Goal: Transaction & Acquisition: Purchase product/service

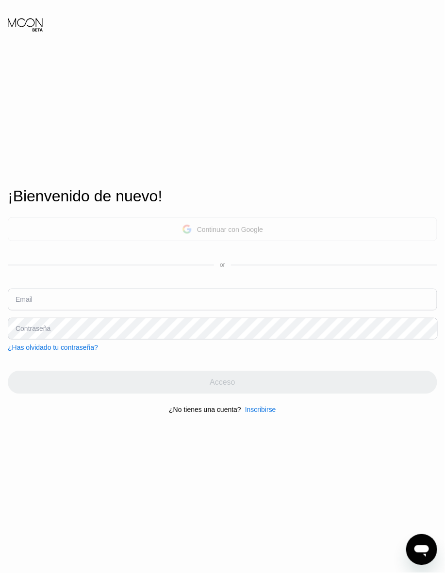
click at [239, 227] on div "Continuar con Google" at bounding box center [230, 230] width 66 height 8
click at [227, 226] on div "Continuar con Google" at bounding box center [230, 230] width 66 height 8
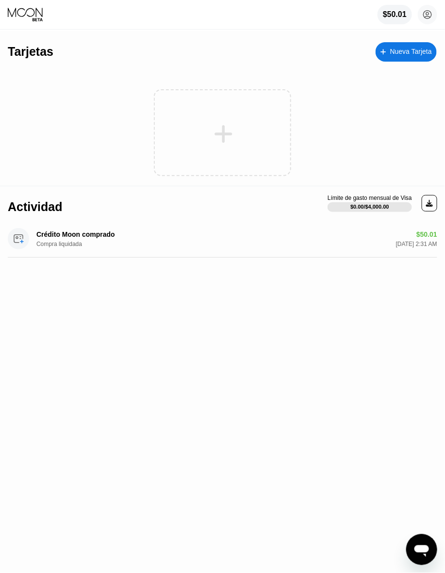
click at [221, 139] on icon at bounding box center [223, 134] width 19 height 22
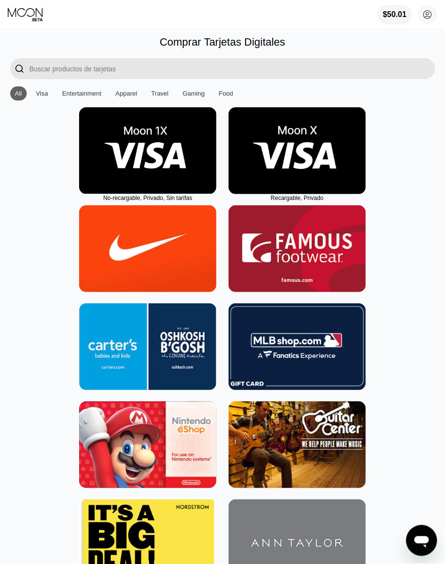
click at [294, 141] on img at bounding box center [297, 150] width 137 height 87
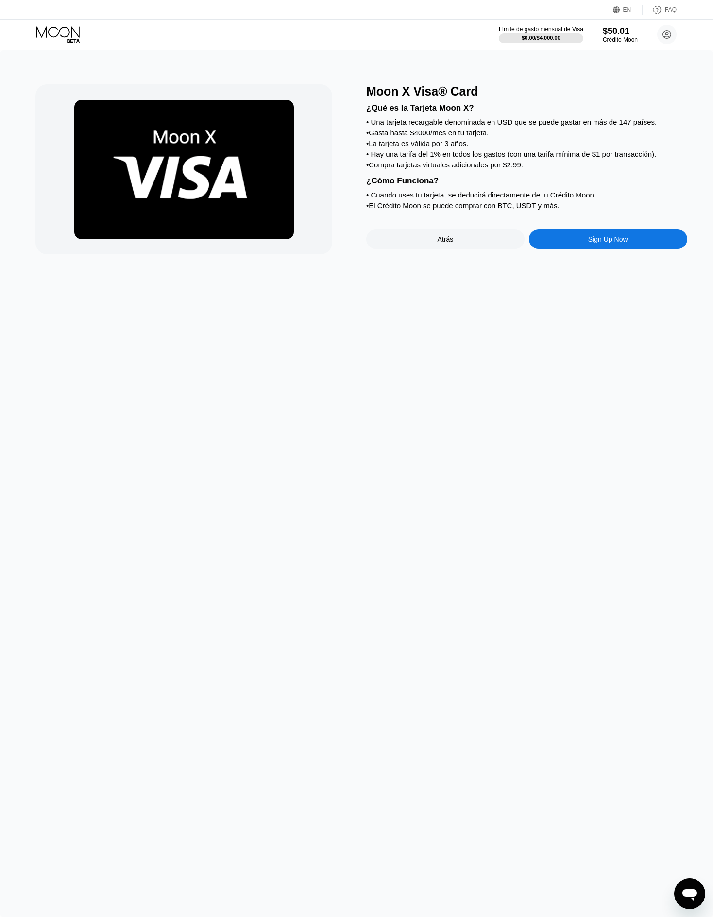
drag, startPoint x: 431, startPoint y: 0, endPoint x: 200, endPoint y: 426, distance: 484.8
click at [200, 426] on div "Moon X Visa® Card ¿Qué es la Tarjeta Moon X? • Una tarjeta recargable denominad…" at bounding box center [356, 483] width 713 height 867
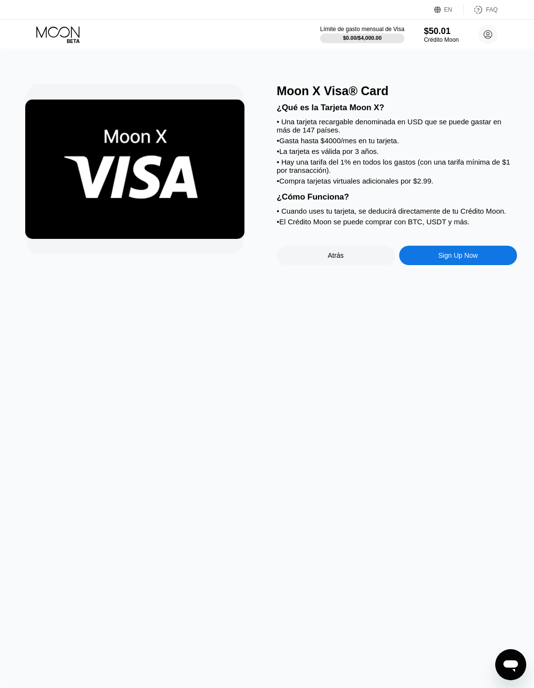
drag, startPoint x: 695, startPoint y: 0, endPoint x: 145, endPoint y: 307, distance: 630.5
click at [145, 307] on div "Moon X Visa® Card ¿Qué es la Tarjeta Moon X? • Una tarjeta recargable denominad…" at bounding box center [267, 369] width 534 height 638
click at [450, 265] on div "Sign Up Now" at bounding box center [459, 255] width 118 height 19
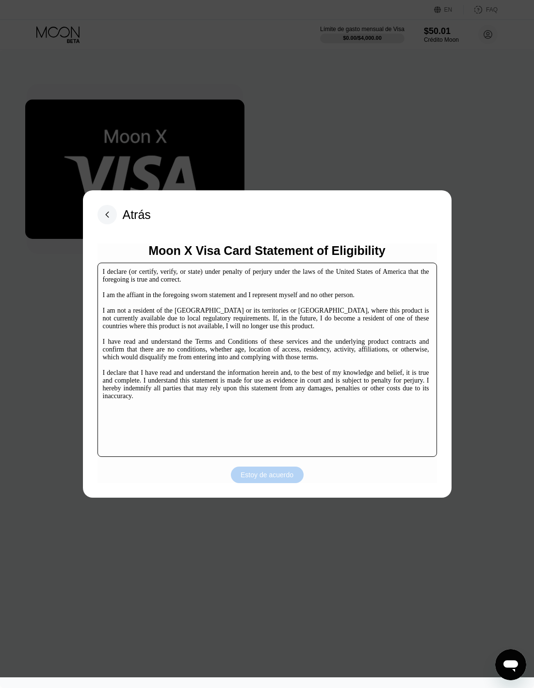
click at [252, 473] on div "Estoy de acuerdo" at bounding box center [267, 474] width 53 height 9
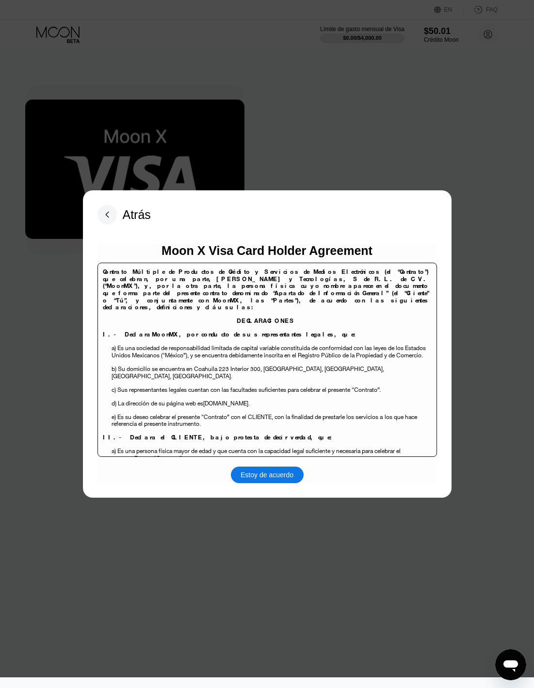
click at [271, 479] on div "Estoy de acuerdo" at bounding box center [267, 474] width 53 height 9
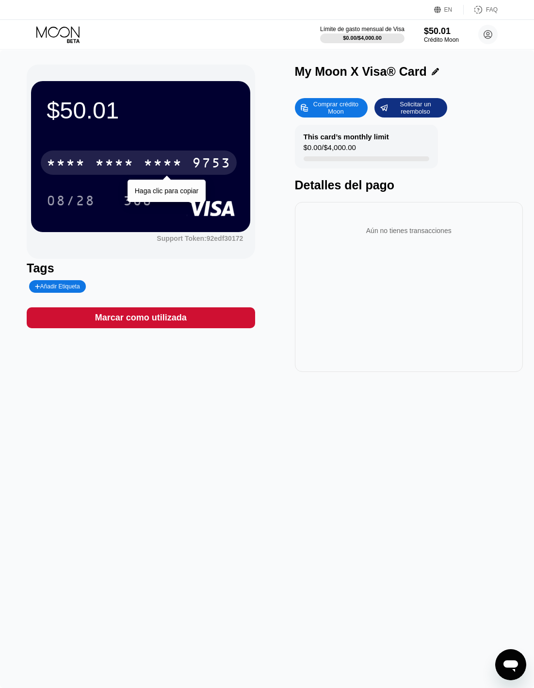
click at [156, 165] on div "* * * *" at bounding box center [163, 164] width 39 height 16
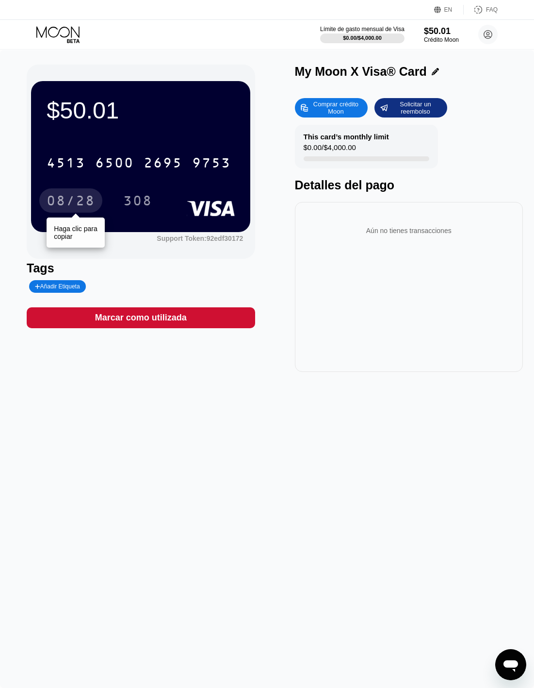
drag, startPoint x: 79, startPoint y: 201, endPoint x: 127, endPoint y: 204, distance: 47.7
click at [79, 201] on div "08/28" at bounding box center [71, 202] width 49 height 16
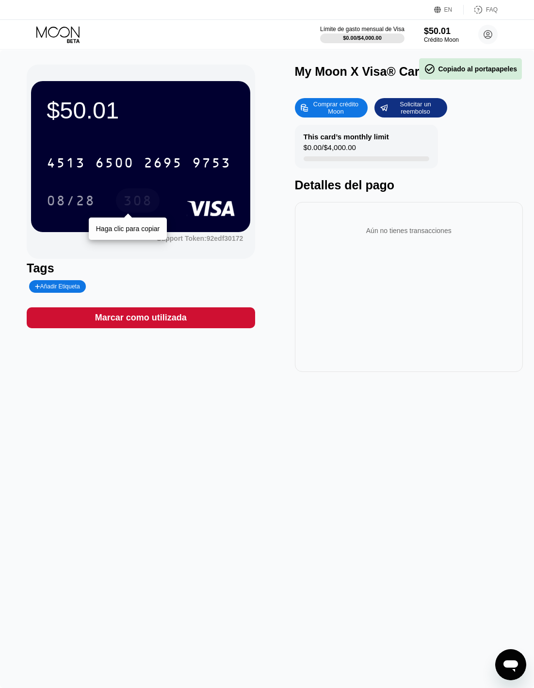
click at [130, 198] on div "308" at bounding box center [137, 202] width 29 height 16
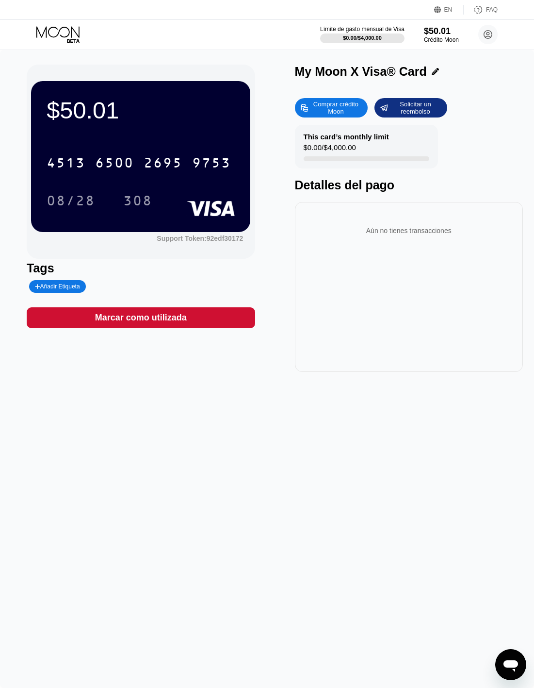
click at [51, 25] on div "Límite de gasto mensual de Visa $0.00 / $4,000.00 $50.01 Crédito Moon WZ ASK as…" at bounding box center [267, 34] width 534 height 29
click at [56, 36] on icon at bounding box center [57, 31] width 43 height 11
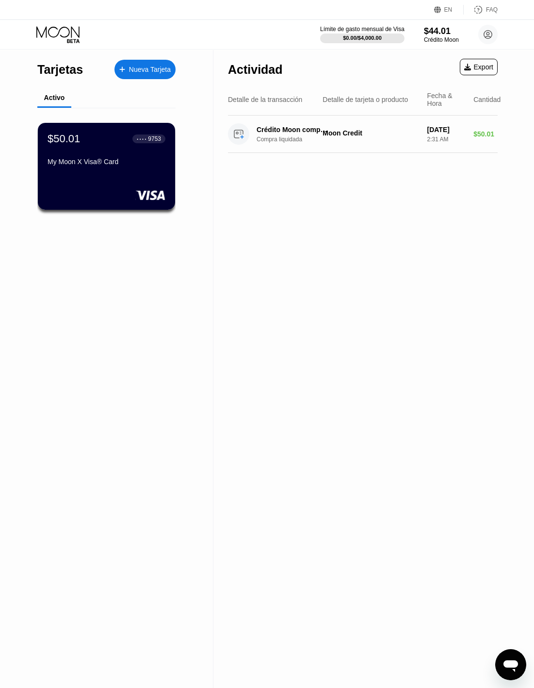
click at [142, 72] on div "Nueva Tarjeta" at bounding box center [150, 70] width 42 height 8
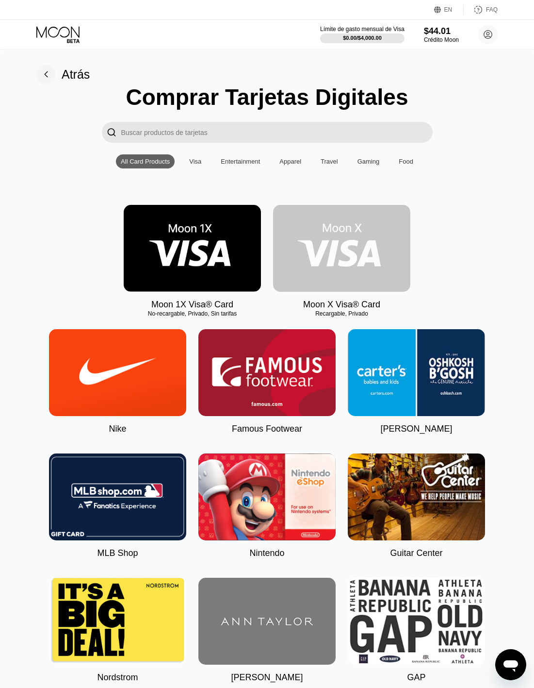
click at [352, 255] on img at bounding box center [341, 248] width 137 height 87
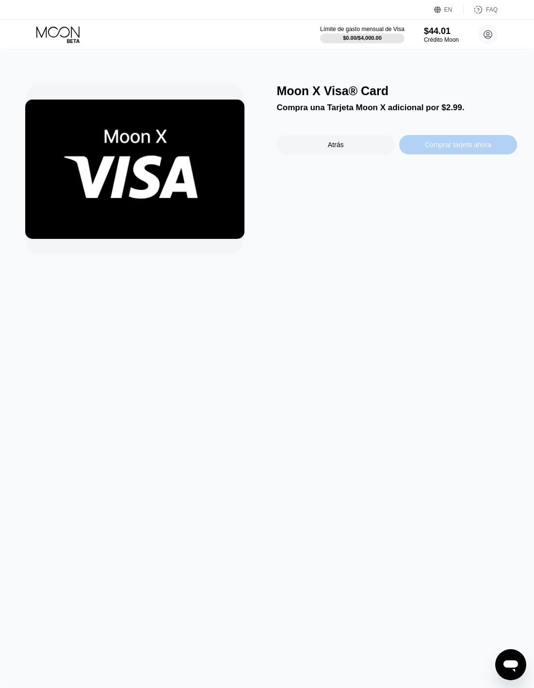
click at [474, 148] on div "Comprar tarjeta ahora" at bounding box center [458, 145] width 67 height 8
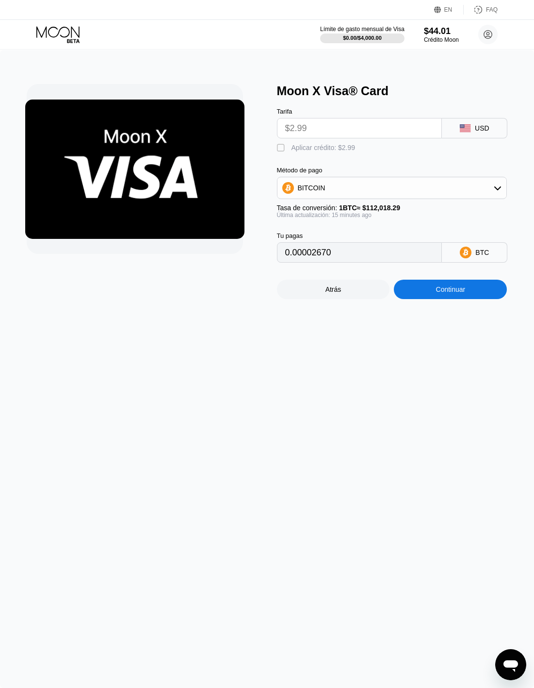
click at [281, 153] on div "" at bounding box center [282, 148] width 10 height 10
type input "0"
click at [458, 293] on div "Continuar" at bounding box center [451, 289] width 30 height 8
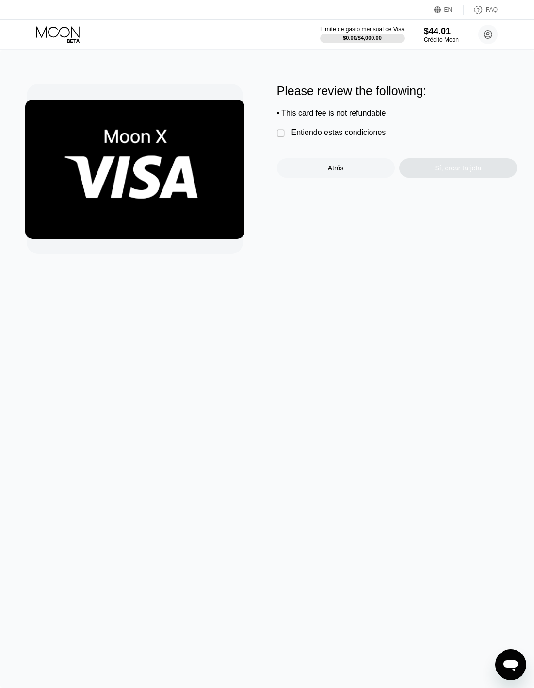
click at [292, 137] on div "Entiendo estas condiciones" at bounding box center [339, 132] width 95 height 9
click at [446, 172] on div "Sí, crear tarjeta" at bounding box center [458, 168] width 47 height 8
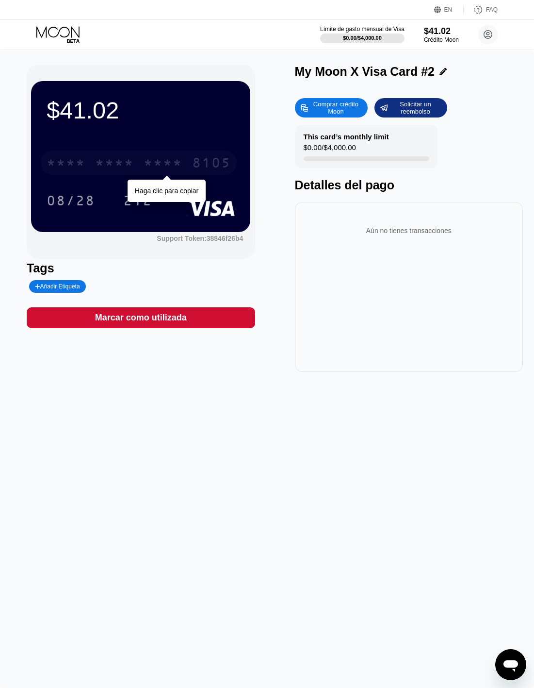
click at [168, 161] on div "* * * *" at bounding box center [163, 164] width 39 height 16
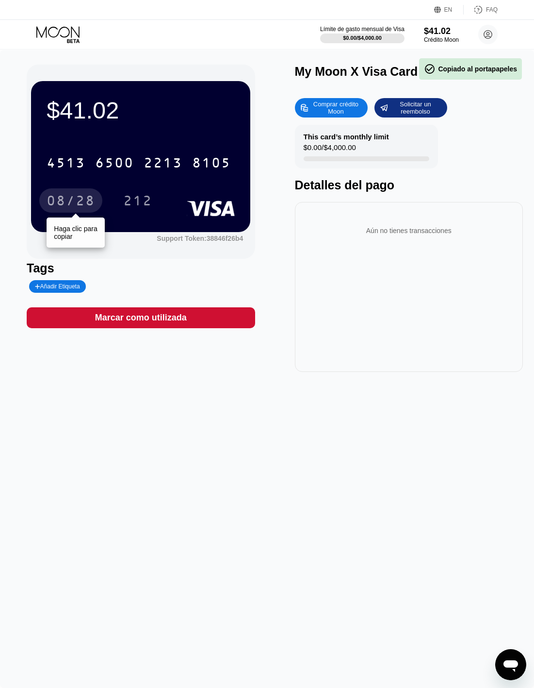
click at [70, 192] on div "08/28" at bounding box center [70, 200] width 63 height 24
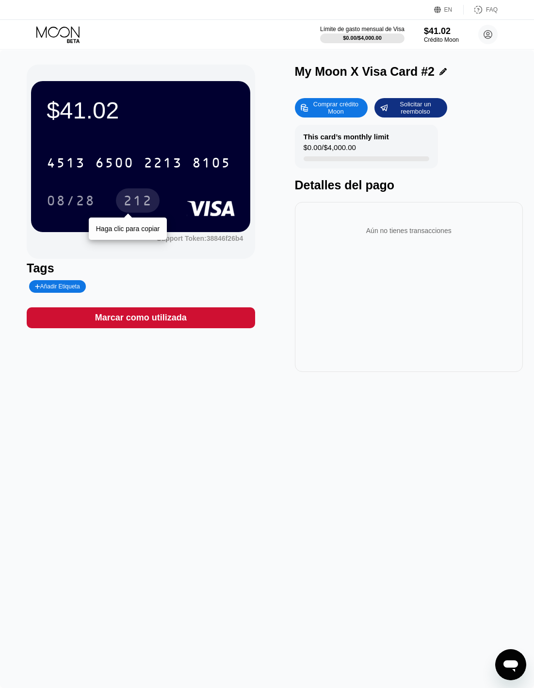
click at [130, 196] on div "212" at bounding box center [137, 202] width 29 height 16
click at [51, 33] on icon at bounding box center [58, 34] width 45 height 17
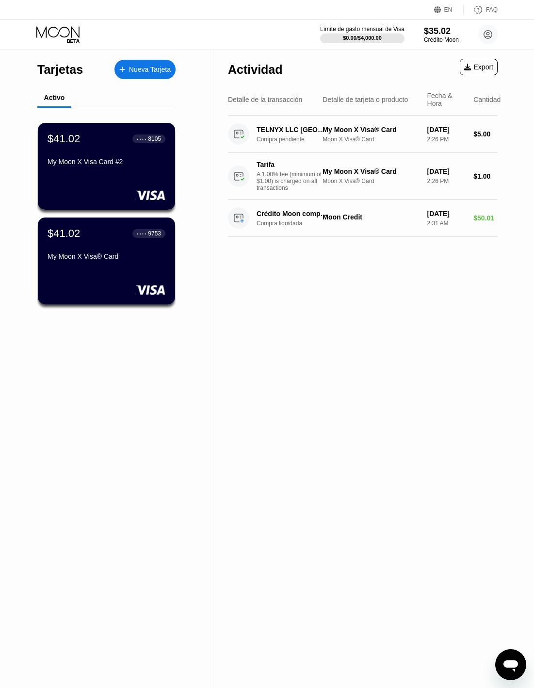
click at [157, 69] on div "Nueva Tarjeta" at bounding box center [150, 70] width 42 height 8
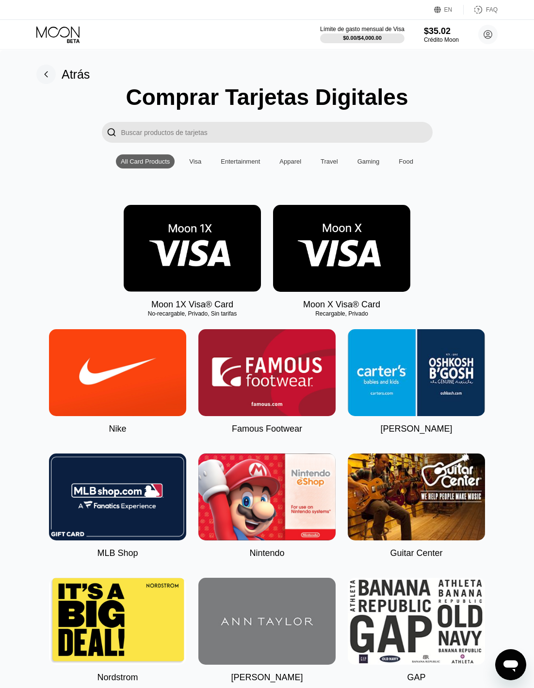
click at [378, 261] on img at bounding box center [341, 248] width 137 height 87
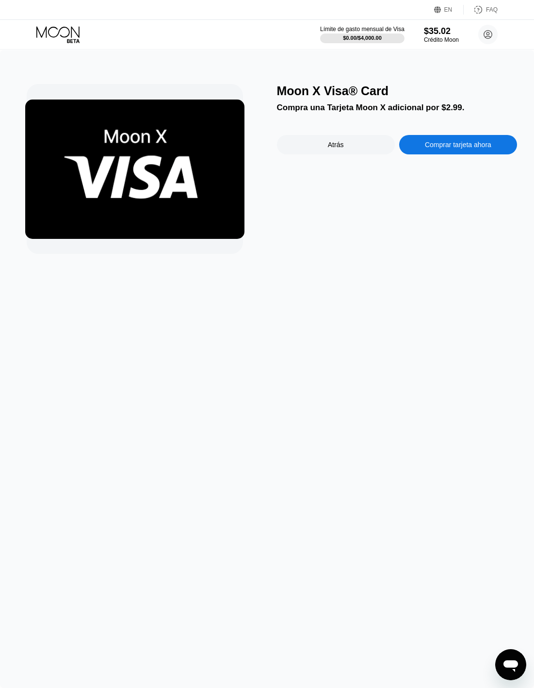
click at [465, 149] on div "Comprar tarjeta ahora" at bounding box center [458, 145] width 67 height 8
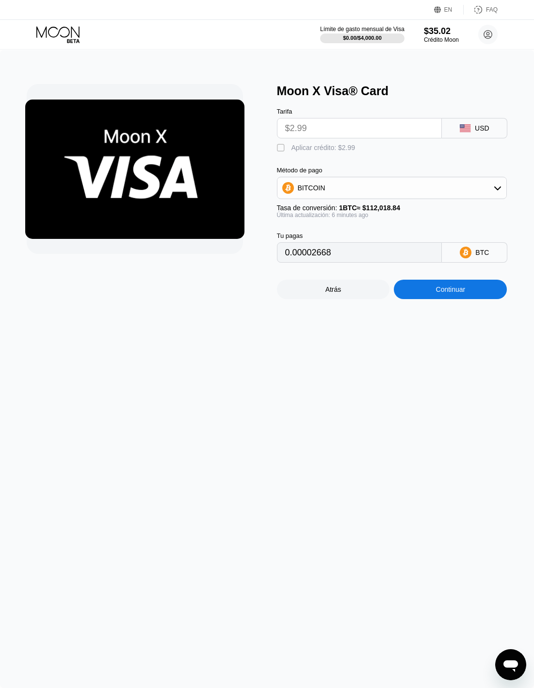
click at [287, 150] on div " Aplicar crédito: $2.99" at bounding box center [318, 148] width 83 height 10
click at [278, 153] on div "" at bounding box center [282, 148] width 10 height 10
click at [292, 150] on div "Aplicar crédito: $2.99" at bounding box center [324, 148] width 64 height 8
type input "0"
click at [468, 299] on div "Continuar" at bounding box center [450, 289] width 113 height 19
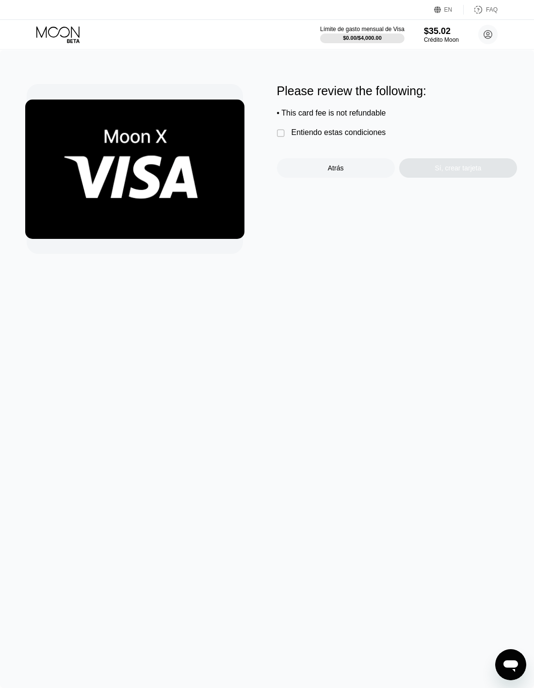
click at [324, 135] on div "Entiendo estas condiciones" at bounding box center [339, 132] width 95 height 9
click at [430, 168] on div "Sí, crear tarjeta" at bounding box center [459, 167] width 118 height 19
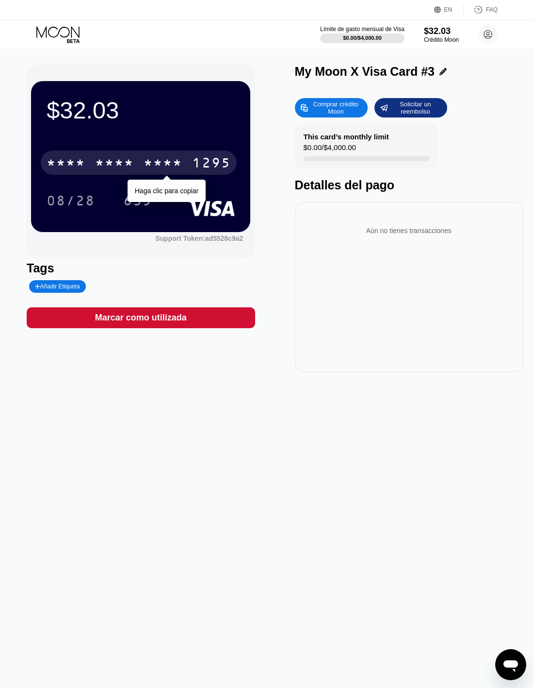
click at [206, 160] on div "1295" at bounding box center [211, 164] width 39 height 16
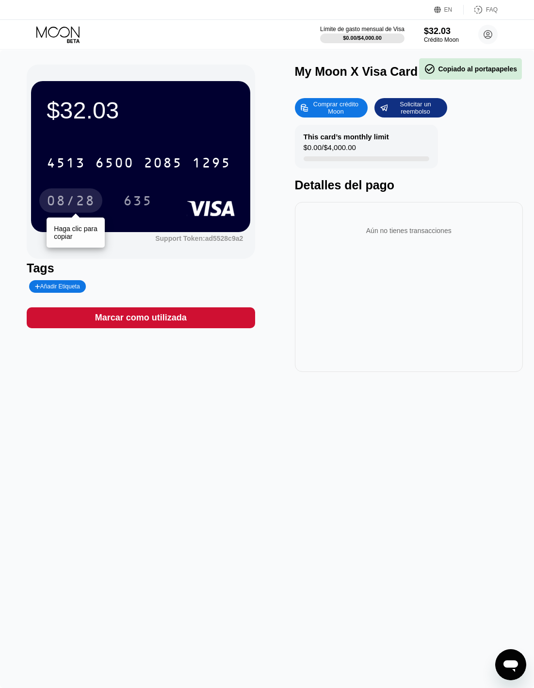
click at [84, 200] on div "08/28" at bounding box center [71, 202] width 49 height 16
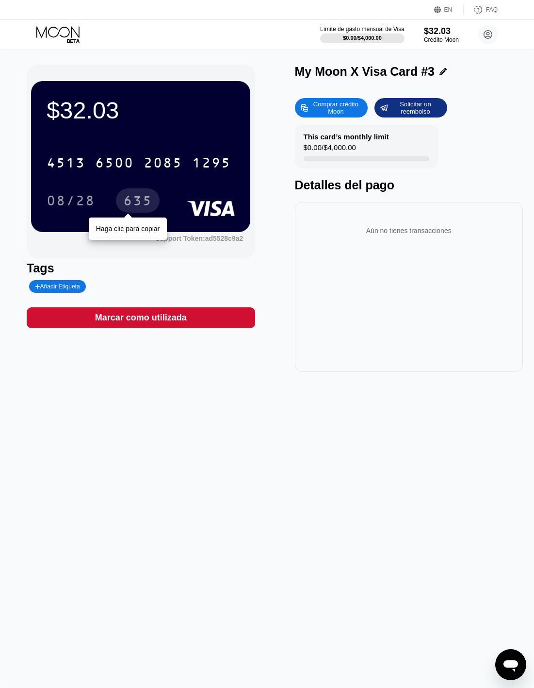
click at [132, 203] on div "635" at bounding box center [137, 202] width 29 height 16
